Goal: Task Accomplishment & Management: Manage account settings

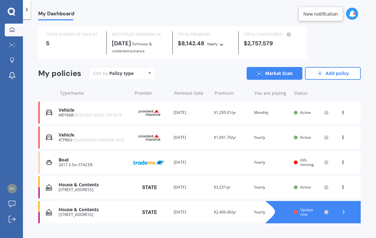
scroll to position [13, 0]
click at [303, 163] on span "Info missing" at bounding box center [307, 162] width 14 height 10
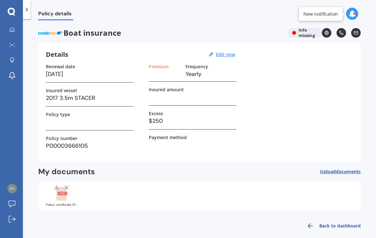
click at [60, 201] on div "Policy certificate (P00003666105).pdf" at bounding box center [62, 195] width 32 height 22
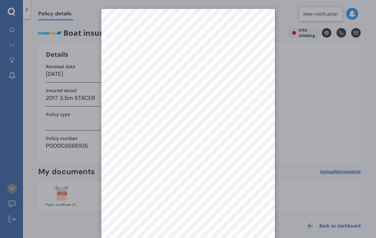
click at [305, 93] on div at bounding box center [188, 119] width 376 height 238
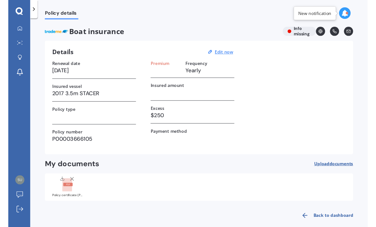
scroll to position [10, 0]
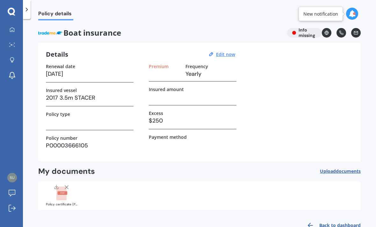
click at [190, 87] on div "Insured amount" at bounding box center [193, 89] width 88 height 5
click at [213, 92] on h3 at bounding box center [193, 97] width 88 height 10
click at [227, 51] on u "Edit now" at bounding box center [225, 54] width 19 height 6
select select "17"
select select "07"
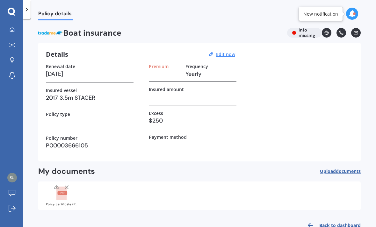
select select "2026"
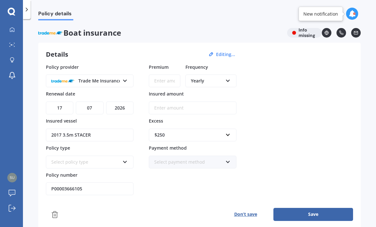
click at [217, 102] on input "Insured amount" at bounding box center [193, 108] width 88 height 13
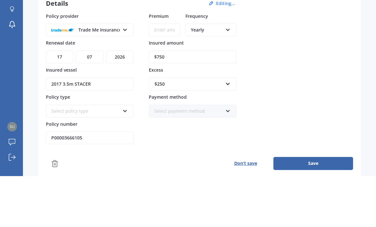
type input "$7,500"
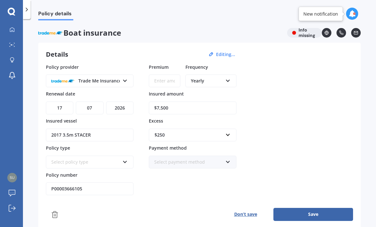
click at [305, 208] on button "Save" at bounding box center [314, 214] width 80 height 13
click at [165, 75] on input "Premium" at bounding box center [165, 81] width 32 height 13
type input "$218.96"
click at [324, 208] on button "Save" at bounding box center [314, 214] width 80 height 13
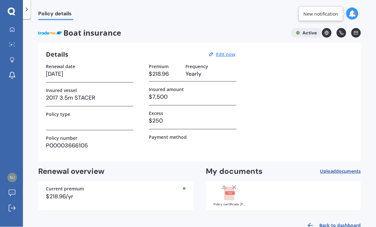
scroll to position [9, 0]
click at [51, 117] on h3 at bounding box center [90, 122] width 88 height 10
click at [224, 51] on u "Edit now" at bounding box center [225, 54] width 19 height 6
select select "17"
select select "07"
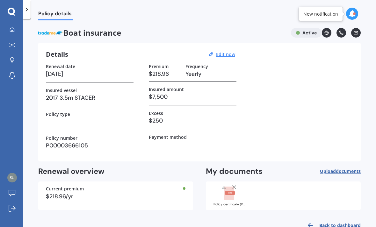
select select "2026"
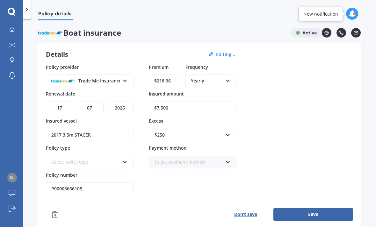
click at [56, 159] on div "Select policy type" at bounding box center [85, 162] width 69 height 7
click at [126, 159] on icon at bounding box center [124, 161] width 5 height 4
click at [121, 156] on div "Select policy type" at bounding box center [90, 162] width 88 height 13
click at [127, 168] on div at bounding box center [89, 168] width 87 height 1
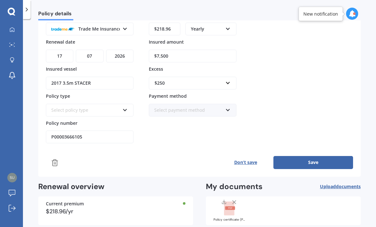
scroll to position [53, 0]
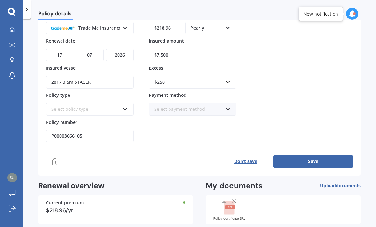
click at [126, 106] on icon at bounding box center [124, 108] width 5 height 4
click at [123, 106] on icon at bounding box center [124, 108] width 5 height 4
click at [57, 106] on div "Select policy type" at bounding box center [85, 109] width 69 height 7
click at [55, 106] on div "Select policy type" at bounding box center [85, 109] width 69 height 7
click at [54, 106] on div "Select policy type" at bounding box center [85, 109] width 69 height 7
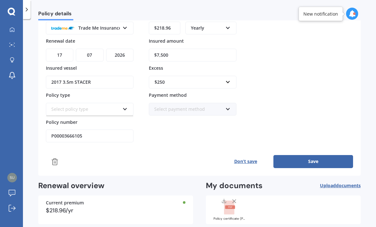
click at [61, 103] on div "Select policy type" at bounding box center [90, 109] width 88 height 13
click at [61, 106] on div "Select policy type" at bounding box center [85, 109] width 69 height 7
click at [62, 106] on div "Select policy type" at bounding box center [85, 109] width 69 height 7
click at [61, 106] on div "Select policy type" at bounding box center [85, 109] width 69 height 7
click at [181, 49] on input "$7,500" at bounding box center [193, 55] width 88 height 13
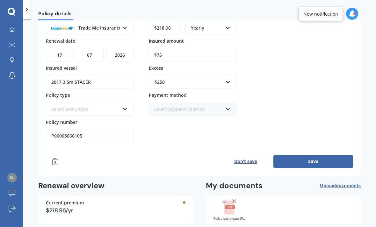
type input "$7"
type input "$9,500"
click at [329, 156] on button "Save" at bounding box center [314, 161] width 80 height 13
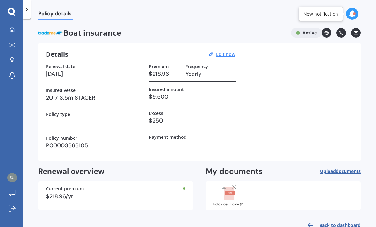
scroll to position [20, 0]
click at [229, 187] on rect at bounding box center [229, 194] width 10 height 14
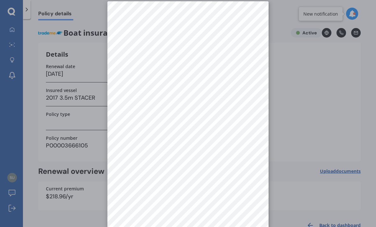
scroll to position [7, 0]
click at [300, 101] on div at bounding box center [188, 113] width 376 height 227
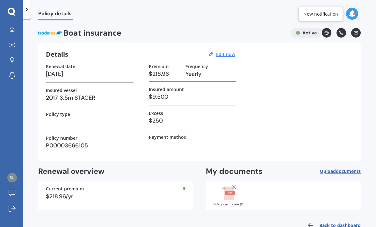
scroll to position [0, 0]
